Goal: Task Accomplishment & Management: Use online tool/utility

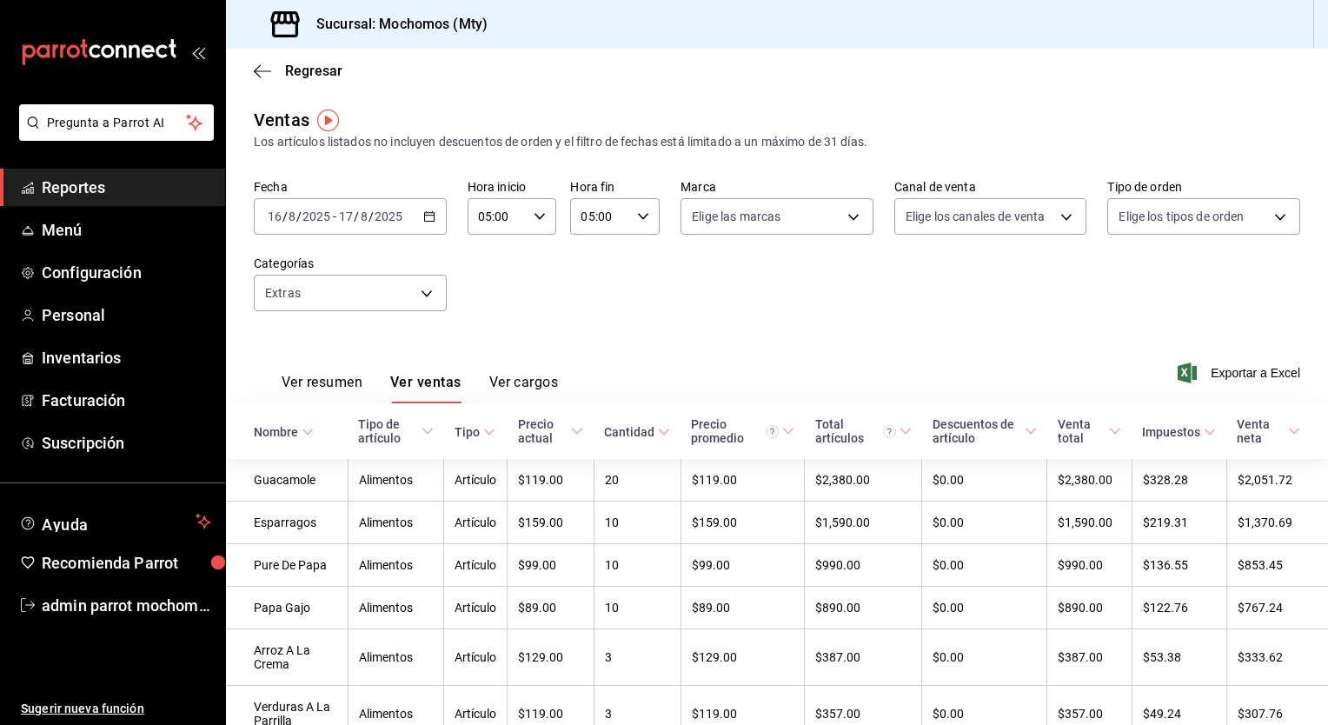
click at [424, 219] on \(Stroke\) "button" at bounding box center [429, 217] width 10 height 10
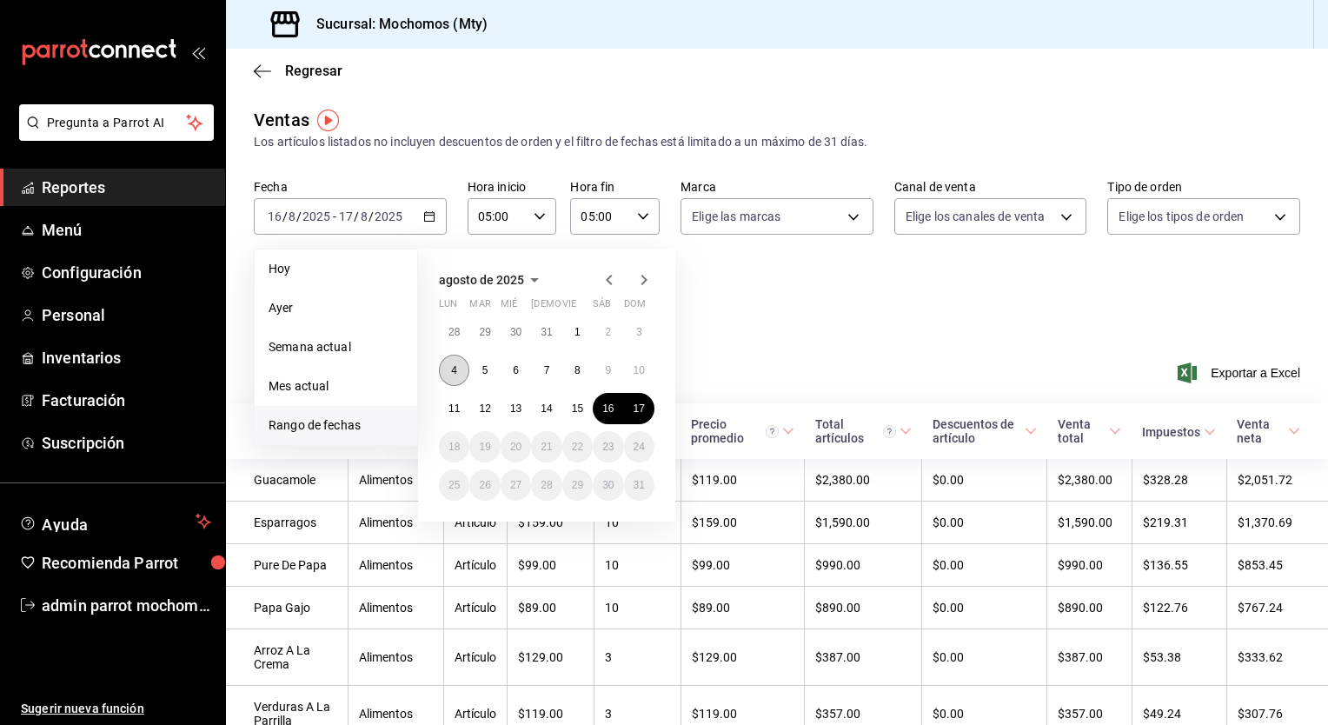
click at [456, 364] on abbr "4" at bounding box center [454, 370] width 6 height 12
click at [720, 351] on div "[DATE] lun mar mié jue vie sáb dom 28 29 30 31 1 2 3 4 5 6 7 8 9 10 11 12 13 14…" at bounding box center [570, 378] width 304 height 287
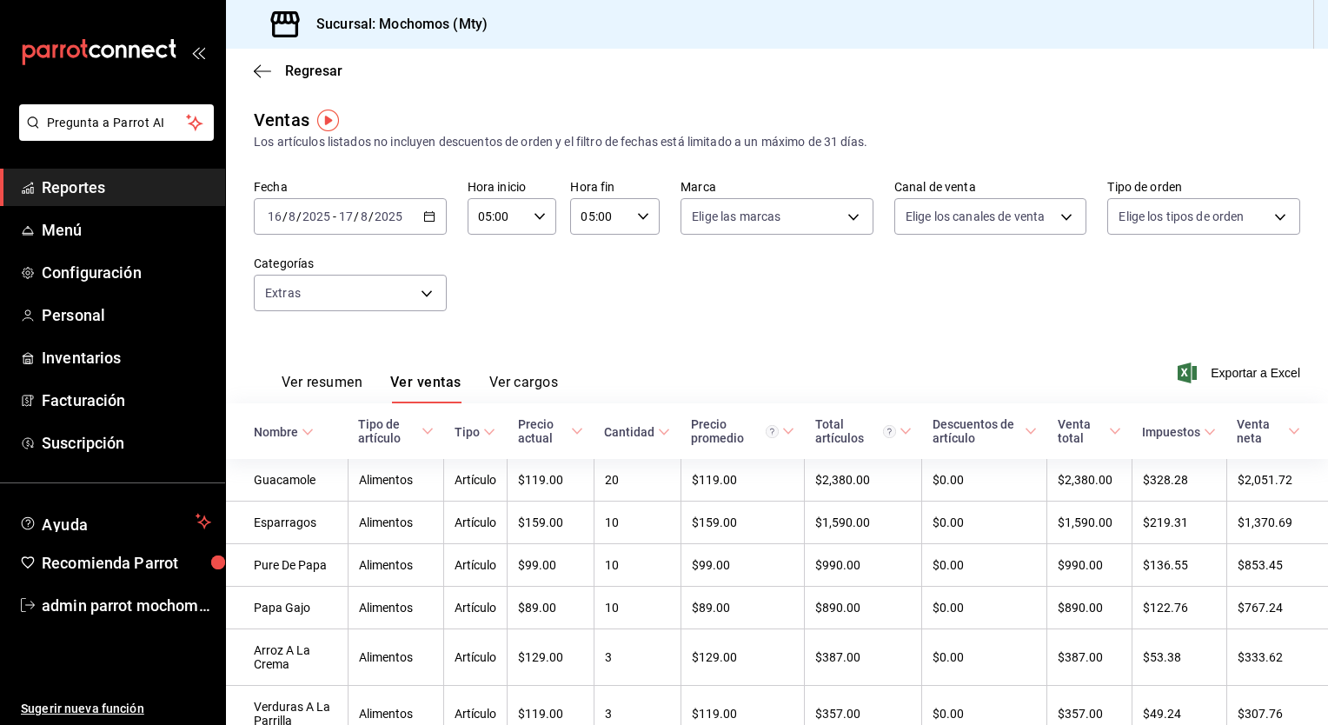
click at [123, 176] on span "Reportes" at bounding box center [127, 187] width 170 height 23
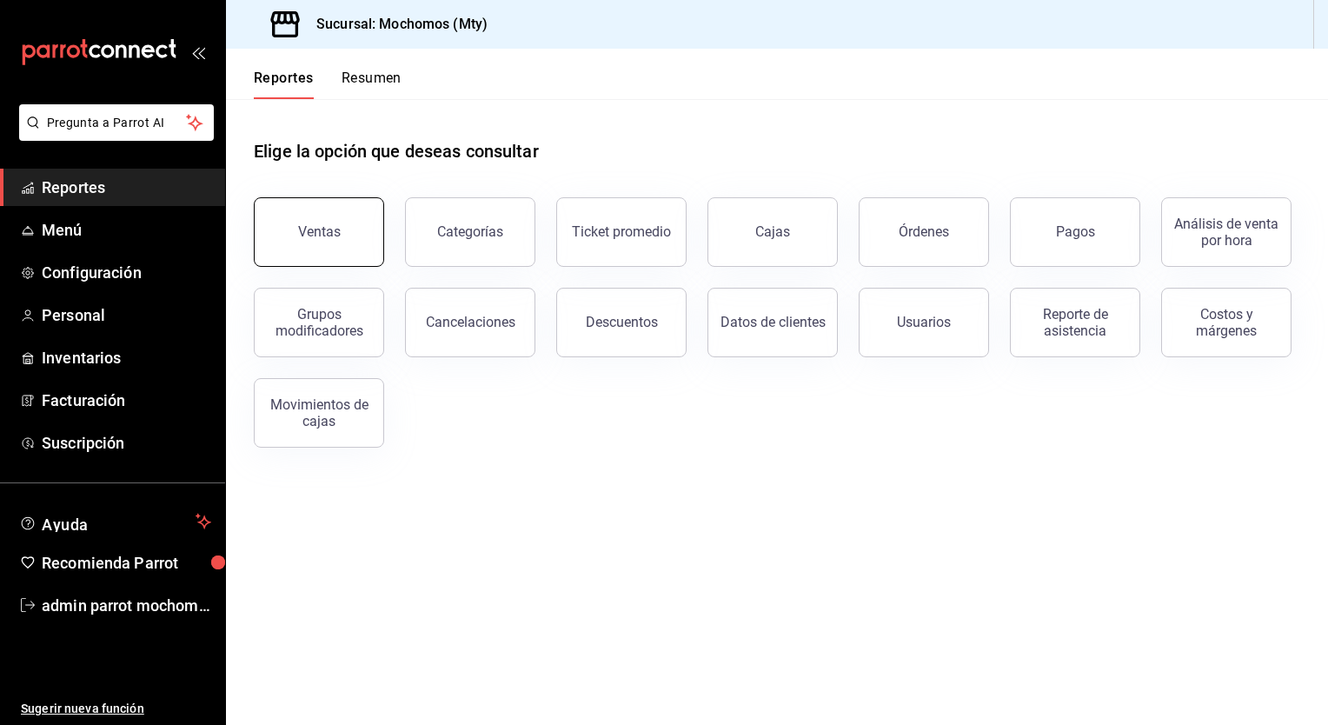
click at [327, 235] on div "Ventas" at bounding box center [319, 231] width 43 height 17
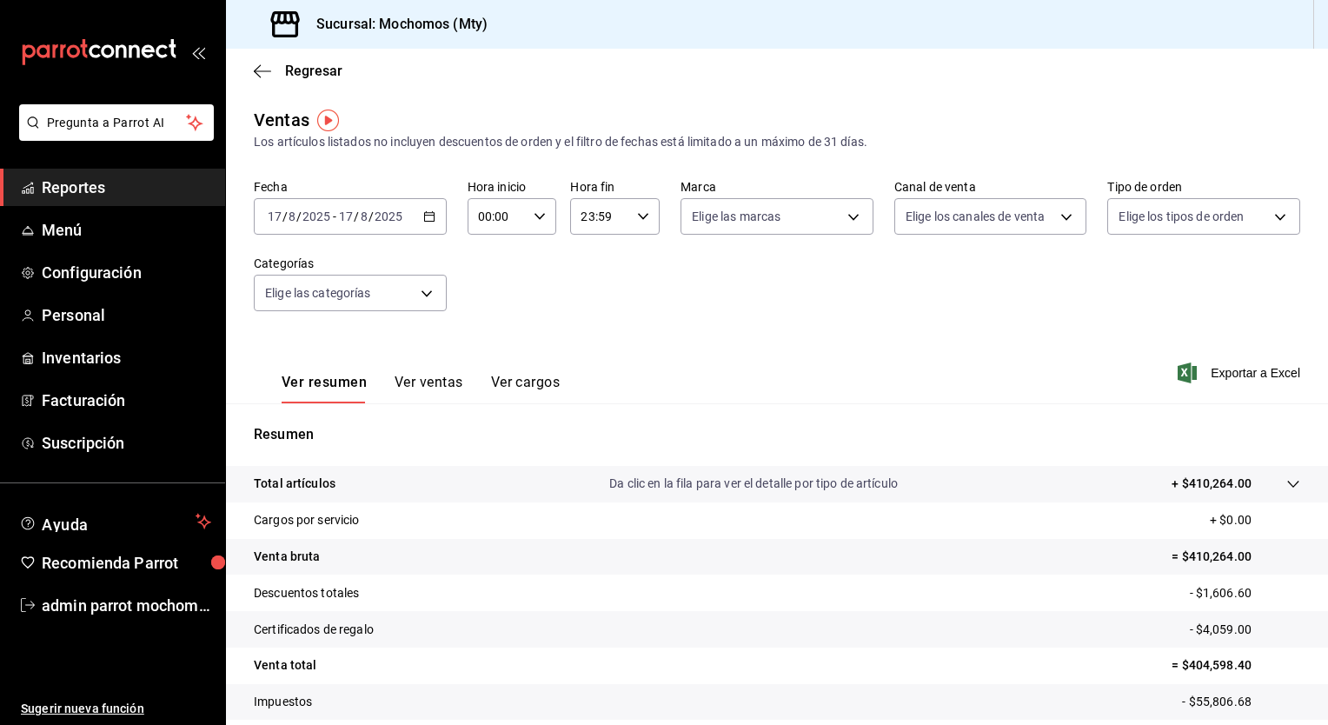
click at [415, 375] on button "Ver ventas" at bounding box center [429, 389] width 69 height 30
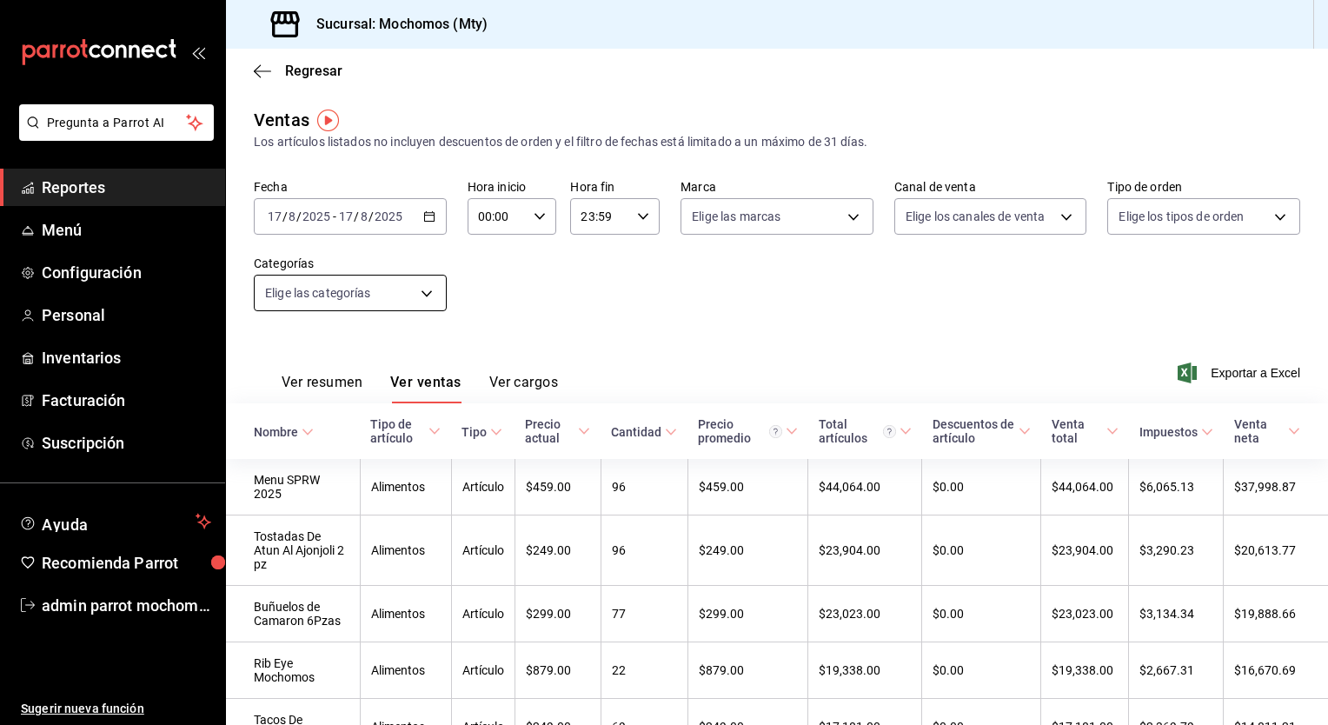
click at [423, 288] on body "Pregunta a Parrot AI Reportes Menú Configuración Personal Inventarios Facturaci…" at bounding box center [664, 362] width 1328 height 725
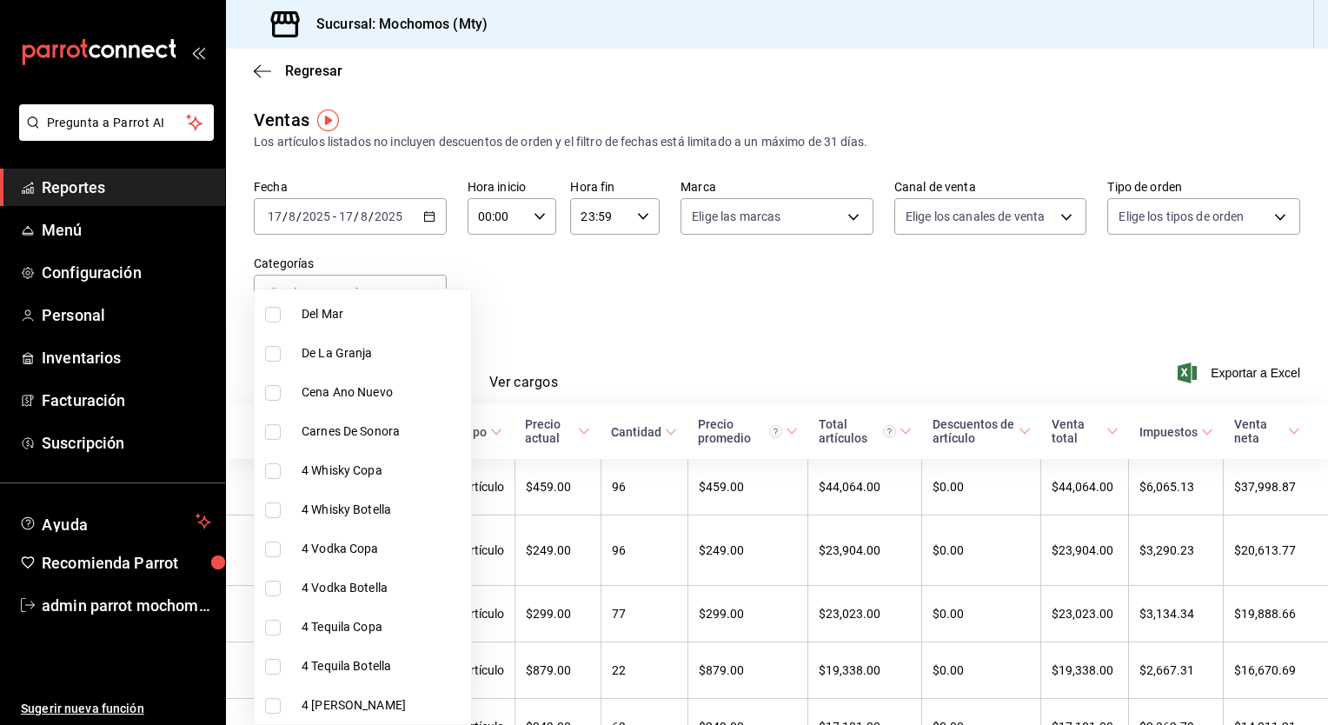
scroll to position [1057, 0]
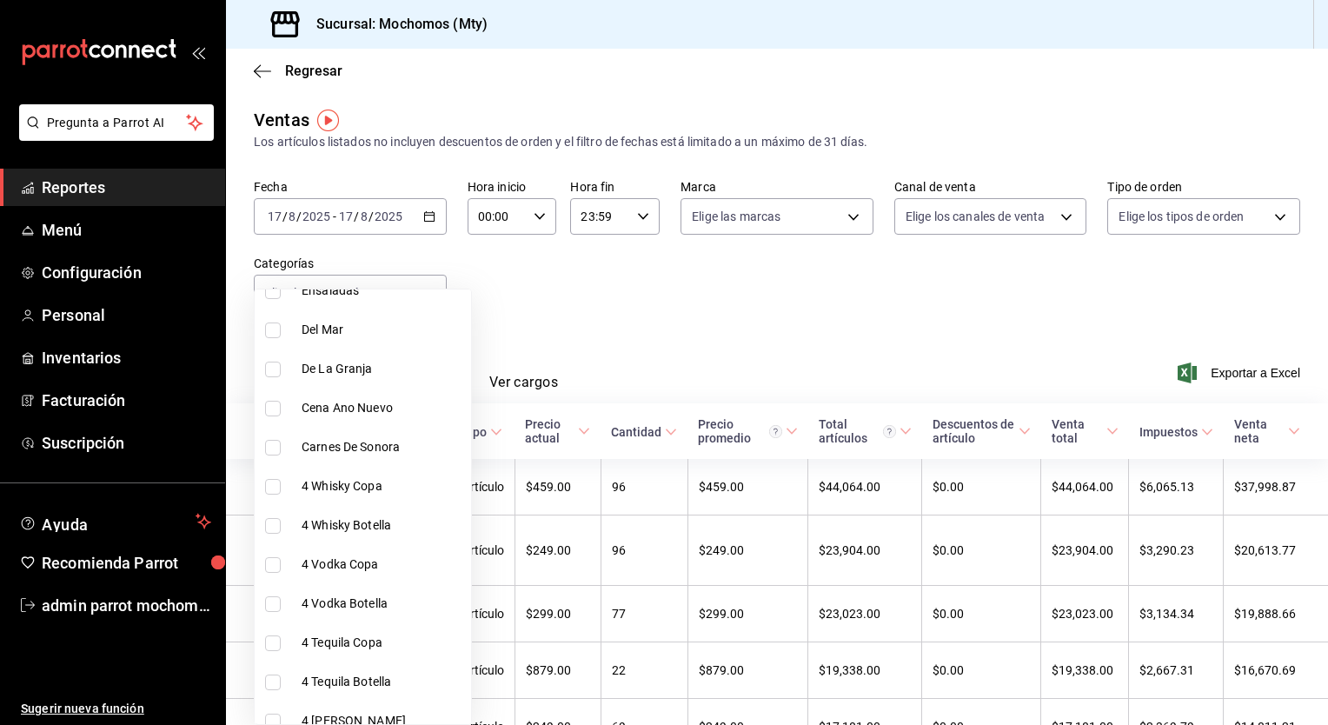
click at [349, 428] on li "Carnes De Sonora" at bounding box center [363, 447] width 216 height 39
type input "76fa3187-c63a-4802-82f6-84a485d343e9"
checkbox input "true"
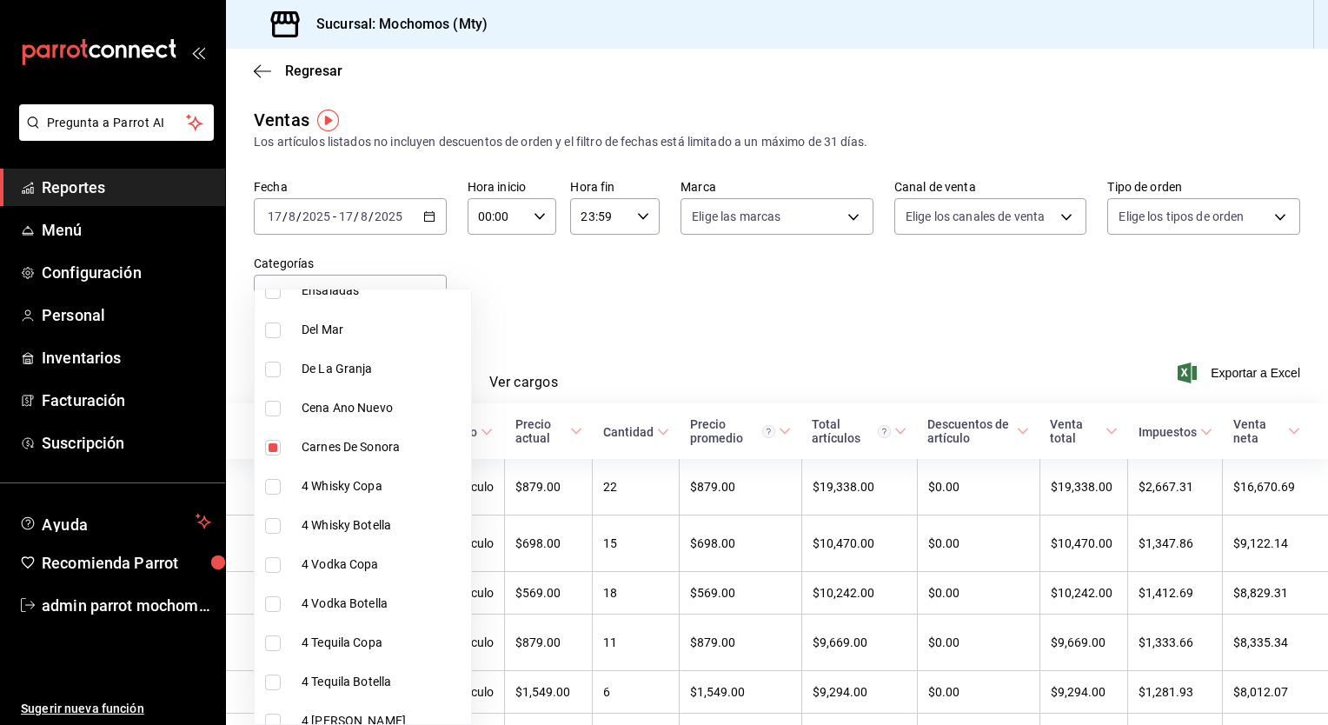
click at [620, 308] on div at bounding box center [664, 362] width 1328 height 725
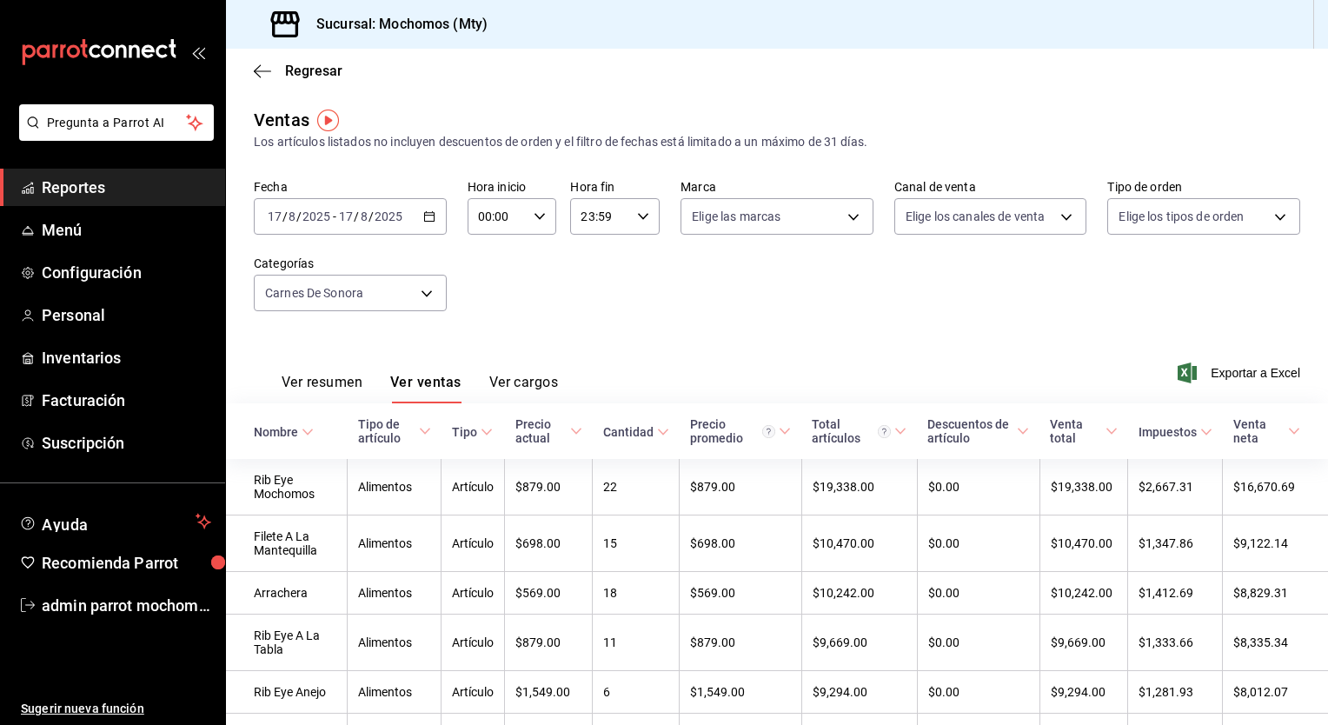
click at [174, 191] on span "Reportes" at bounding box center [127, 187] width 170 height 23
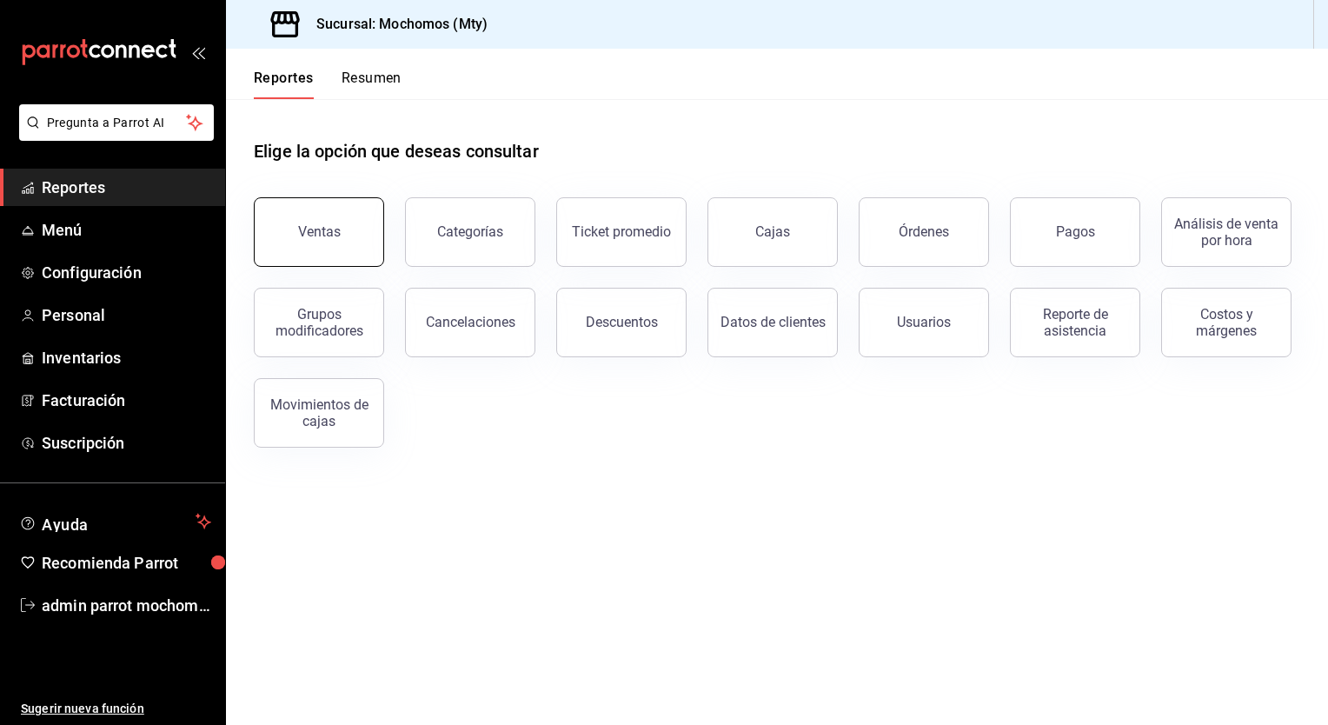
click at [329, 216] on button "Ventas" at bounding box center [319, 232] width 130 height 70
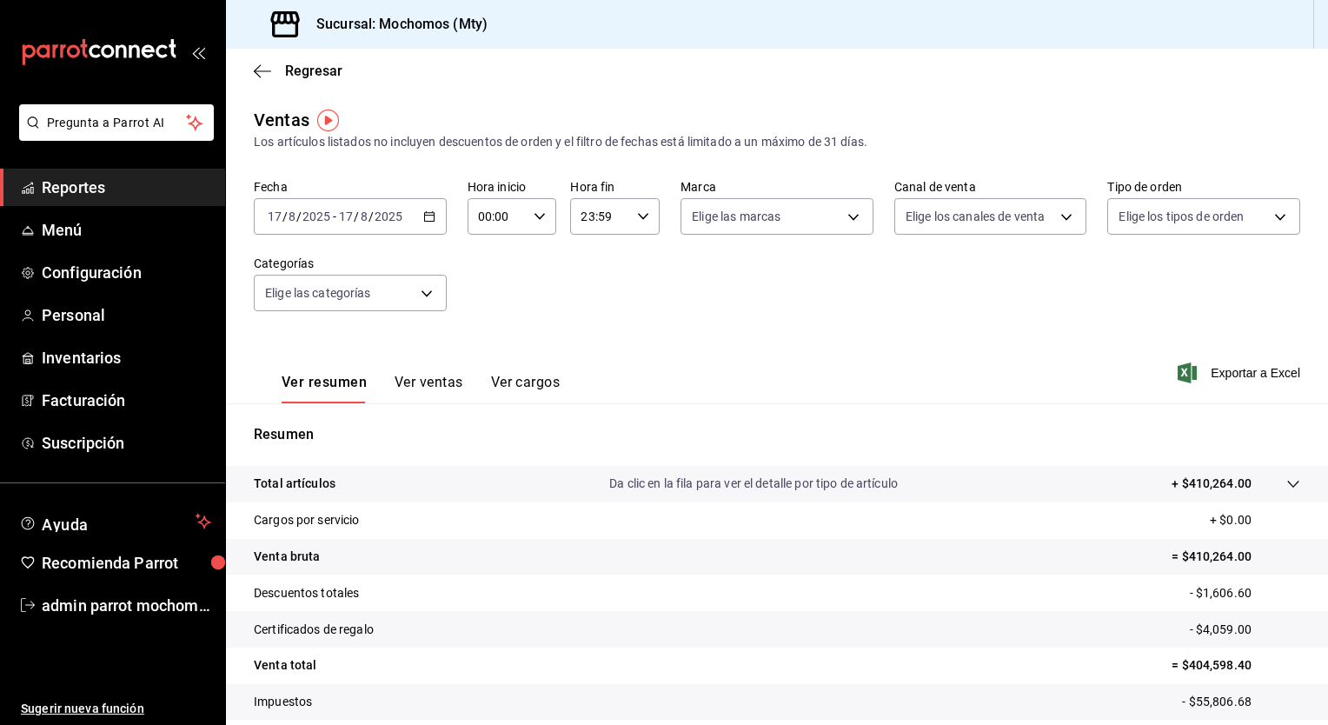
click at [427, 225] on div "[DATE] [DATE] - [DATE] [DATE]" at bounding box center [350, 216] width 193 height 37
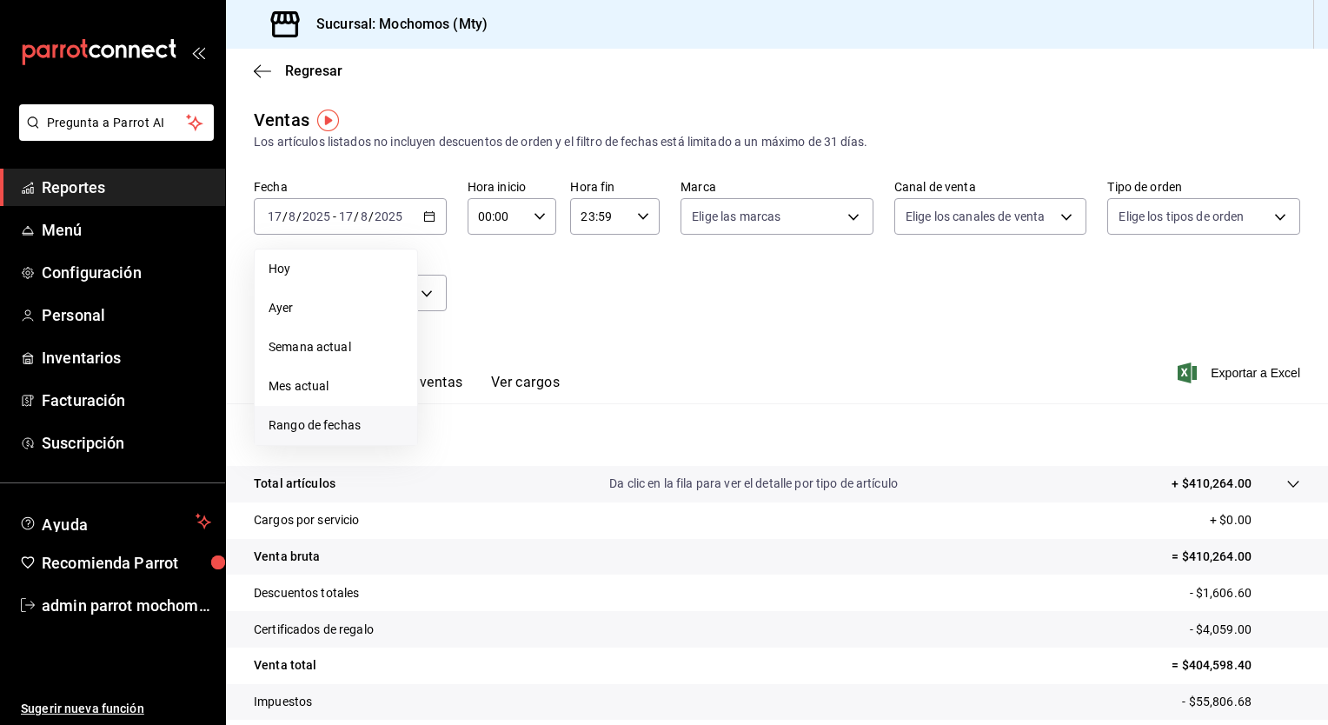
click at [346, 423] on span "Rango de fechas" at bounding box center [336, 425] width 135 height 18
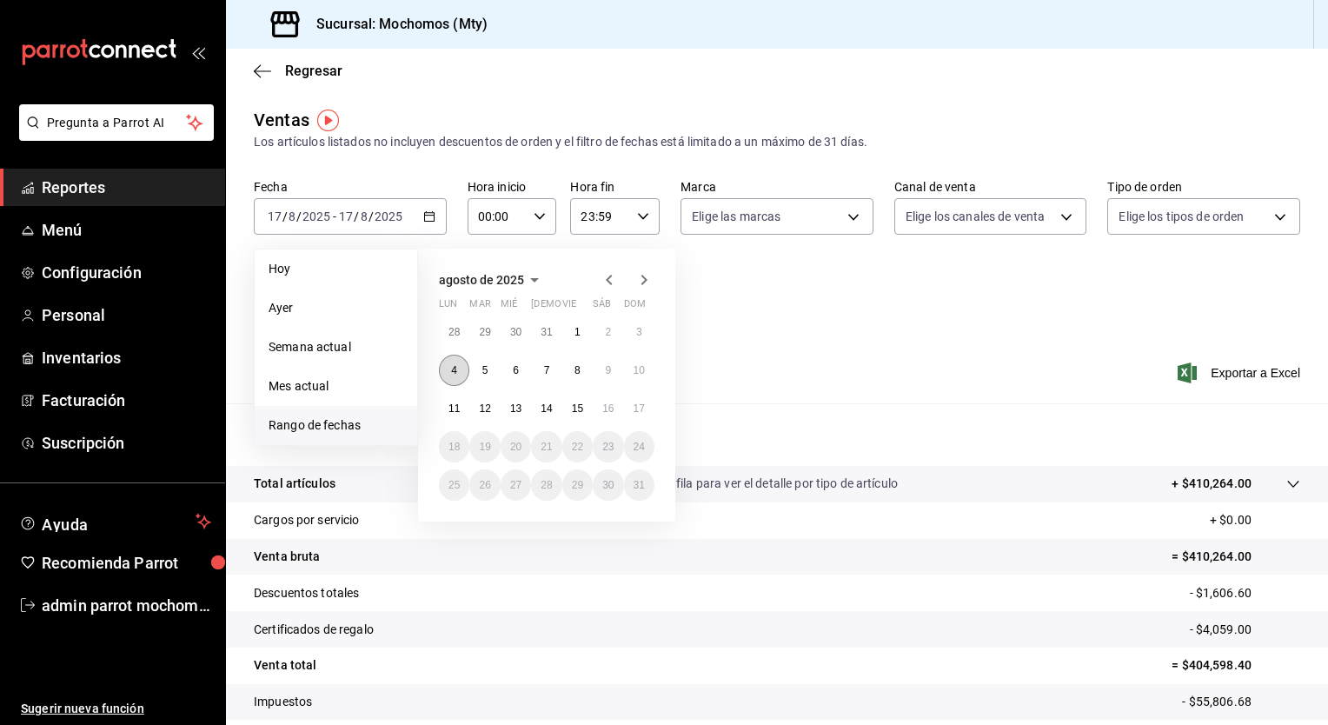
click at [459, 367] on button "4" at bounding box center [454, 370] width 30 height 31
click at [460, 369] on button "4" at bounding box center [454, 370] width 30 height 31
click at [537, 369] on button "7" at bounding box center [546, 370] width 30 height 31
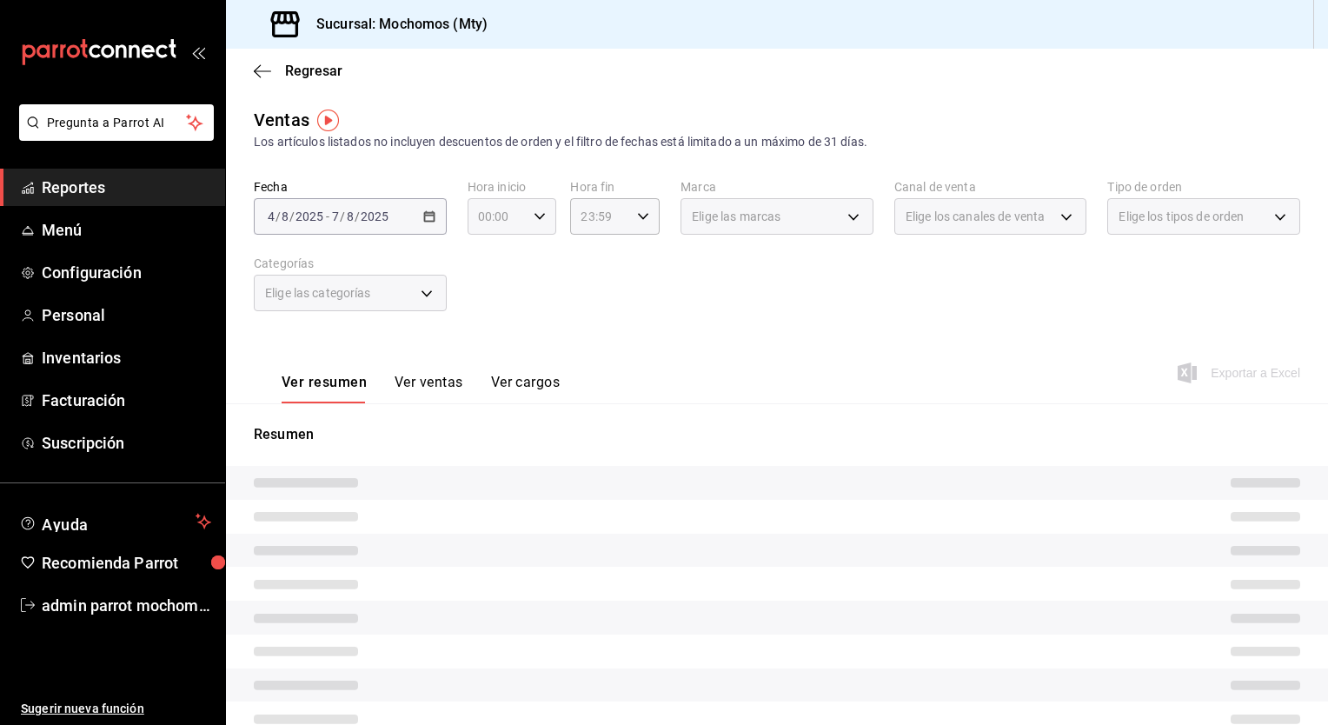
click at [542, 205] on div "00:00 Hora inicio" at bounding box center [513, 216] width 90 height 37
click at [490, 258] on span "00" at bounding box center [487, 261] width 17 height 14
click at [493, 294] on span "05" at bounding box center [487, 296] width 17 height 14
type input "05:00"
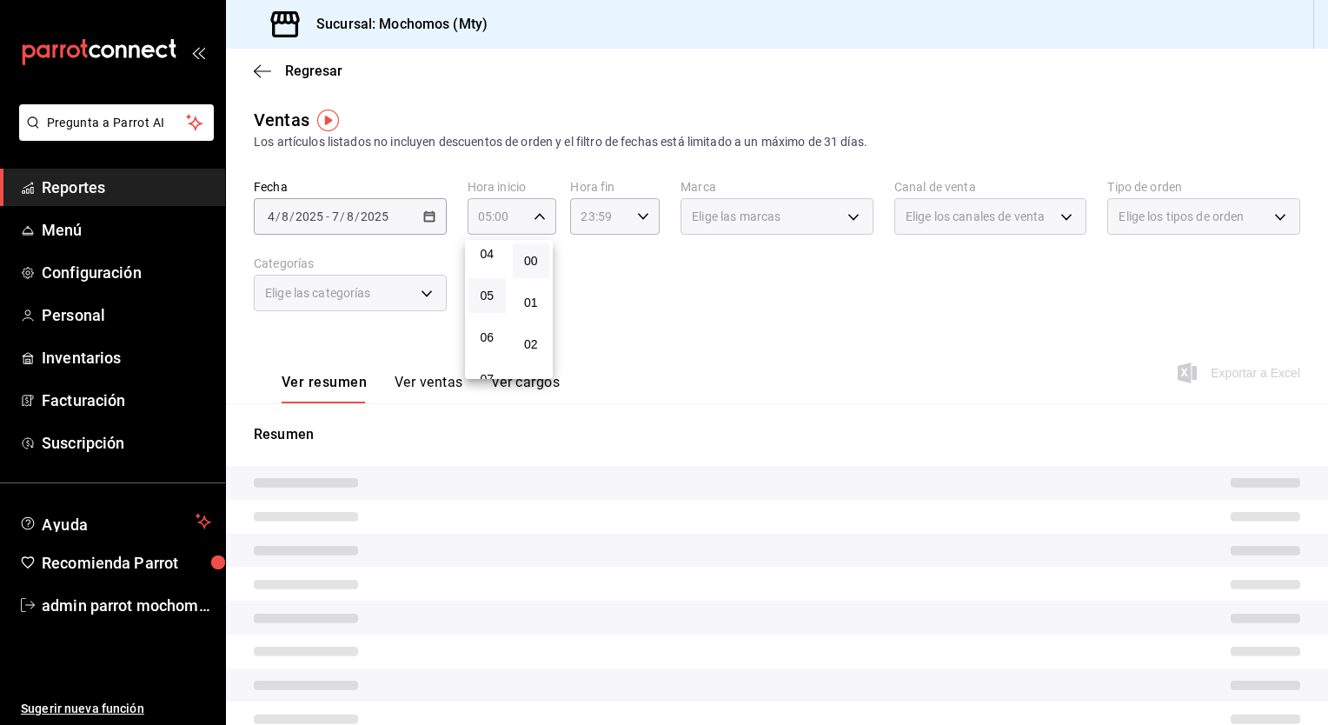
click at [529, 251] on button "00" at bounding box center [531, 260] width 37 height 35
click at [631, 210] on div at bounding box center [664, 362] width 1328 height 725
click at [637, 210] on icon "button" at bounding box center [643, 216] width 12 height 12
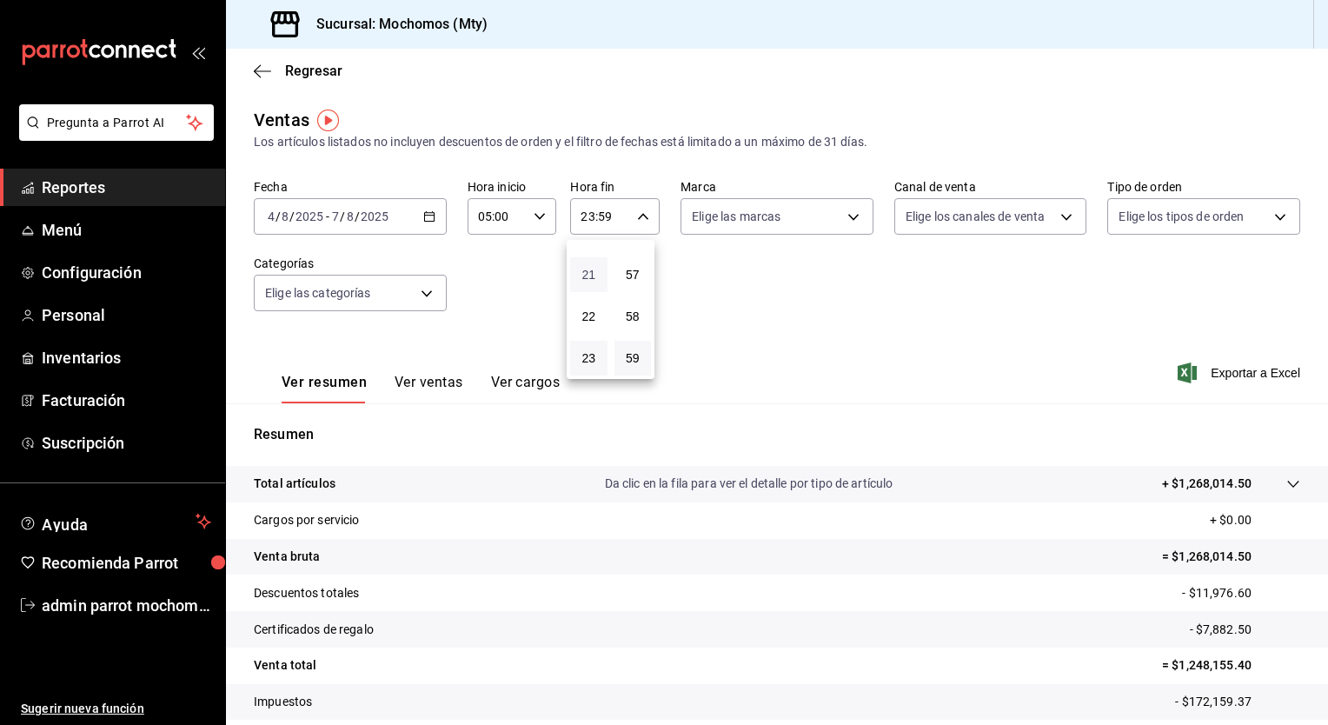
click at [581, 276] on span "21" at bounding box center [589, 275] width 17 height 14
type input "21:59"
click at [585, 266] on button "05" at bounding box center [588, 251] width 37 height 35
click at [629, 273] on span "57" at bounding box center [633, 275] width 17 height 14
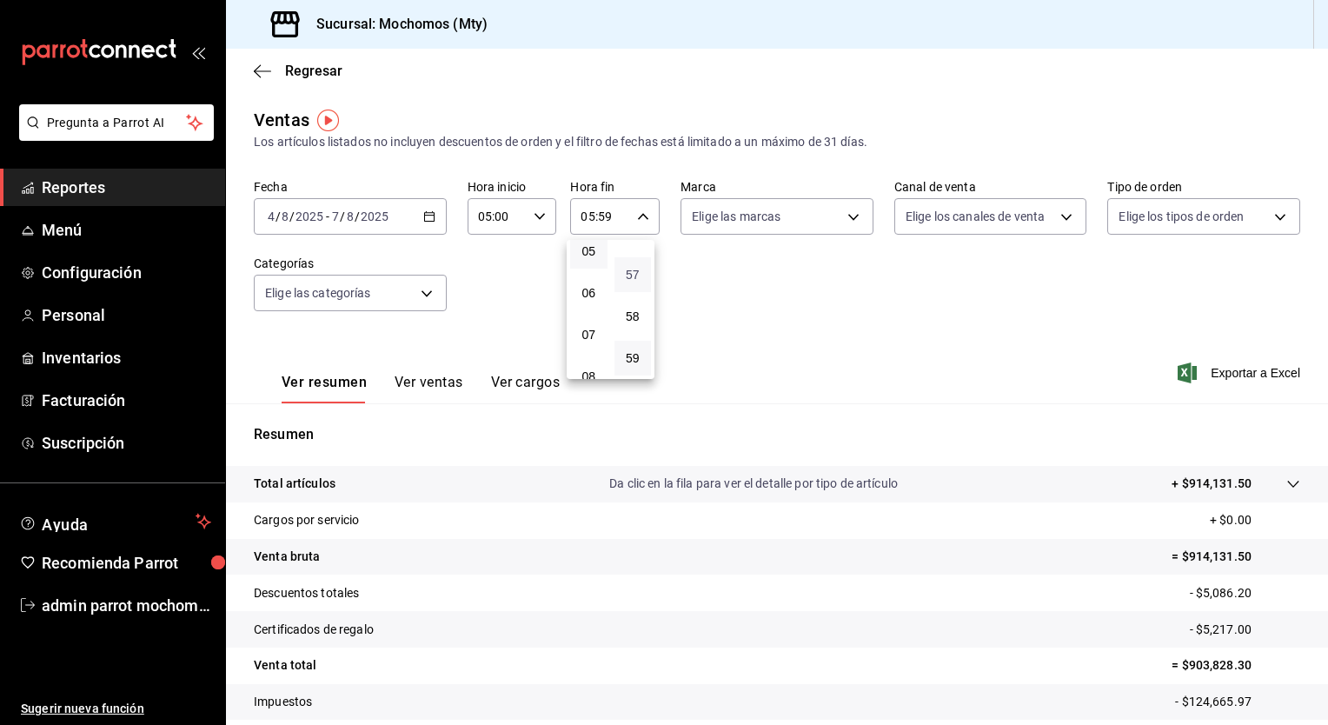
type input "05:57"
click at [629, 273] on button "00" at bounding box center [633, 260] width 37 height 35
type input "05:00"
click at [817, 303] on div at bounding box center [664, 362] width 1328 height 725
click at [1248, 370] on span "Exportar a Excel" at bounding box center [1240, 372] width 119 height 21
